Goal: Book appointment/travel/reservation

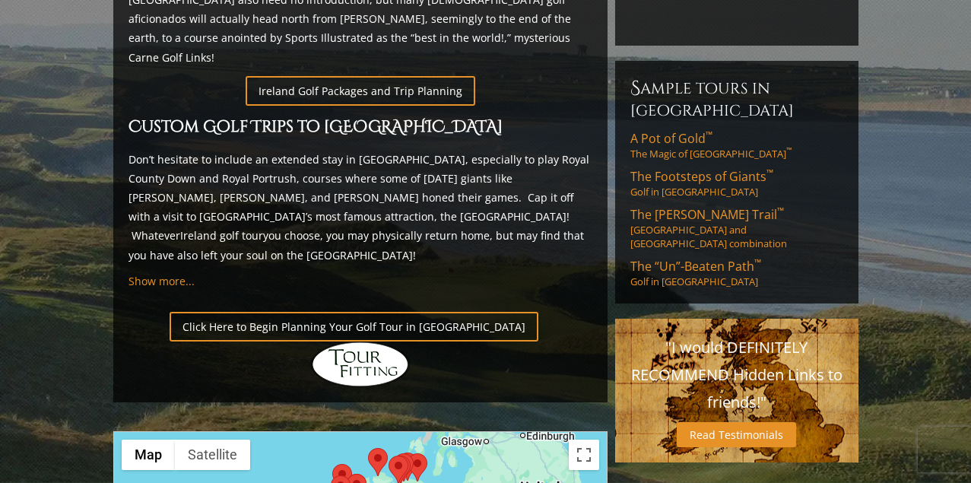
scroll to position [834, 0]
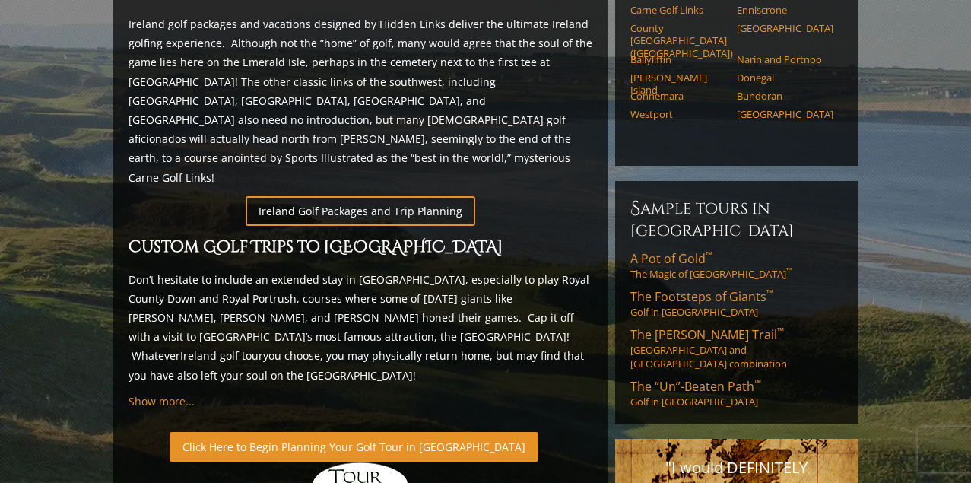
click at [350, 432] on link "Click Here to Begin Planning Your Golf Tour in Ireland" at bounding box center [354, 447] width 369 height 30
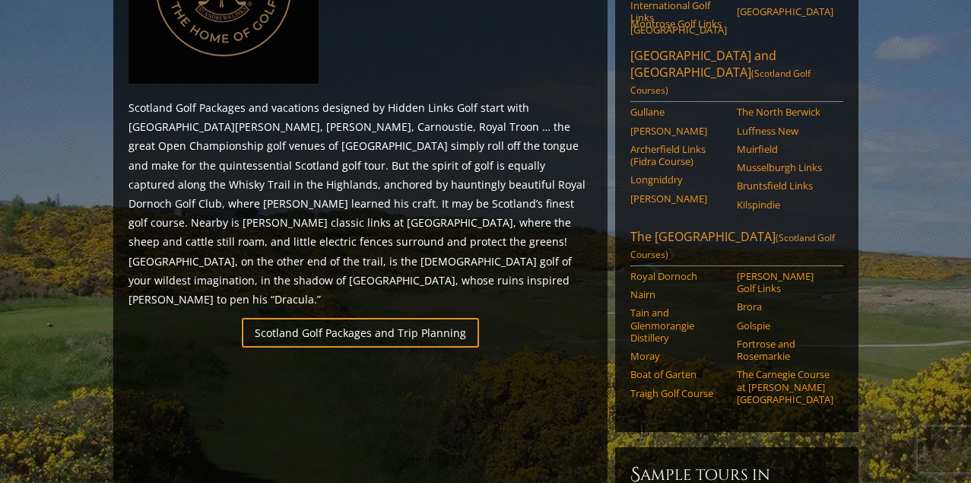
scroll to position [904, 0]
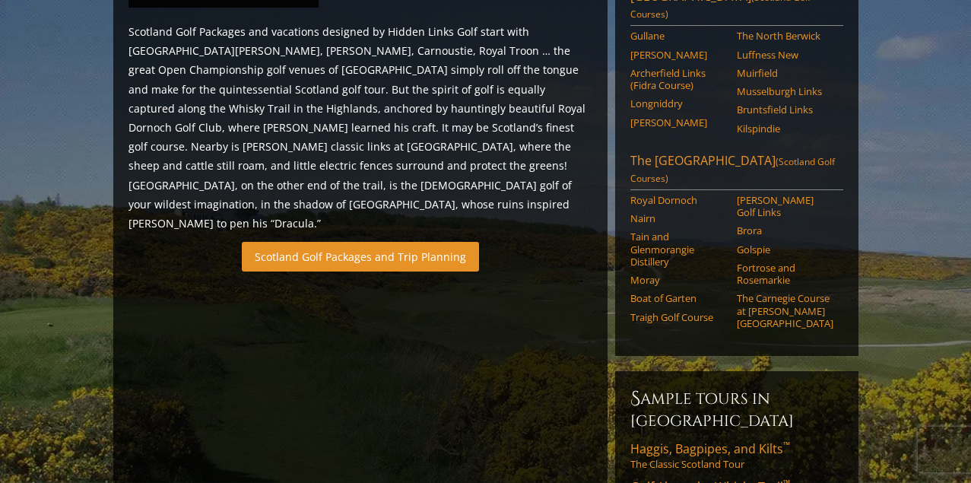
click at [371, 242] on link "Scotland Golf Packages and Trip Planning" at bounding box center [360, 257] width 237 height 30
